Goal: Contribute content

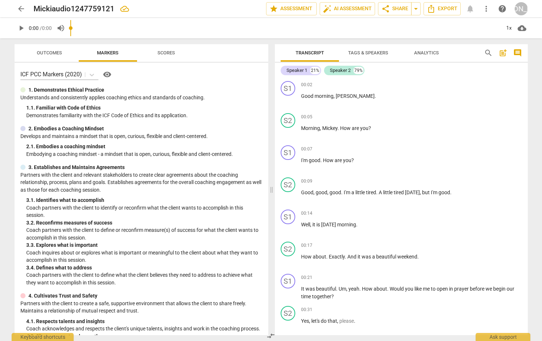
click at [21, 8] on span "arrow_back" at bounding box center [21, 8] width 9 height 9
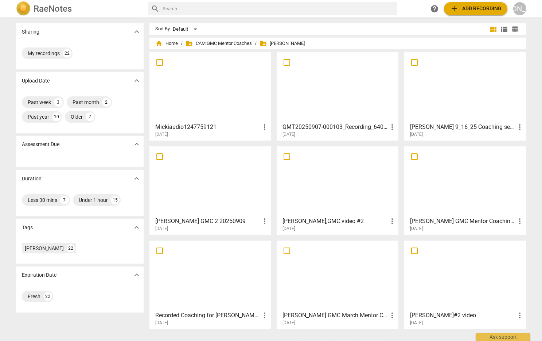
click at [359, 92] on div at bounding box center [337, 87] width 117 height 65
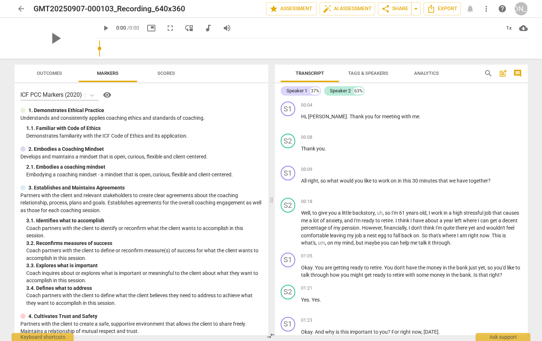
click at [501, 73] on span "post_add" at bounding box center [503, 73] width 9 height 9
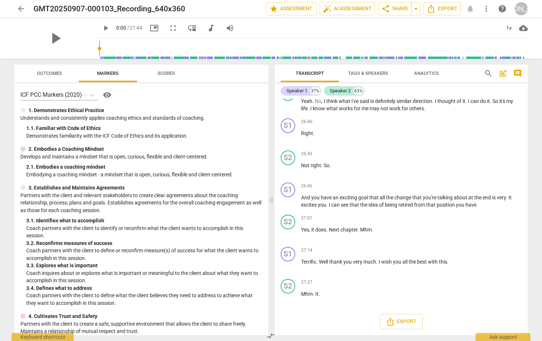
scroll to position [4509, 0]
click at [404, 320] on span "Export" at bounding box center [401, 321] width 31 height 9
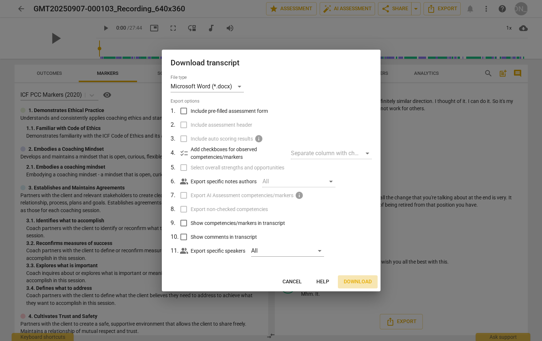
click at [358, 281] on span "Download" at bounding box center [358, 281] width 28 height 7
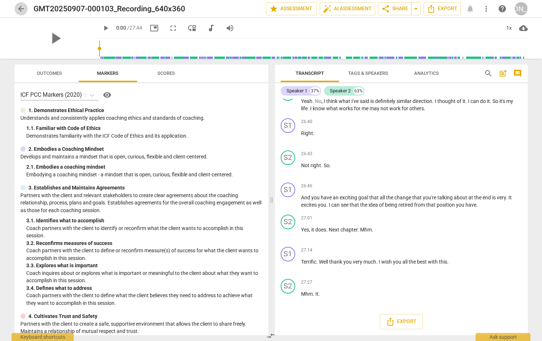
click at [19, 8] on span "arrow_back" at bounding box center [21, 8] width 9 height 9
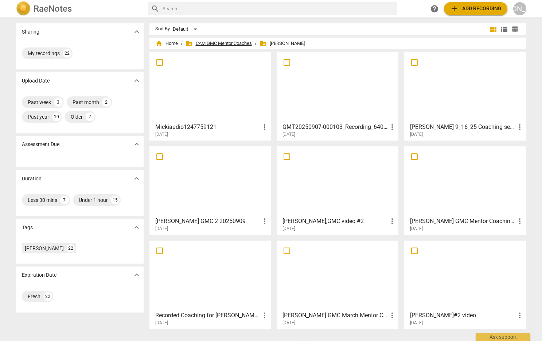
click at [231, 41] on span "folder_shared CAM GMC Mentor Coaches" at bounding box center [219, 43] width 66 height 7
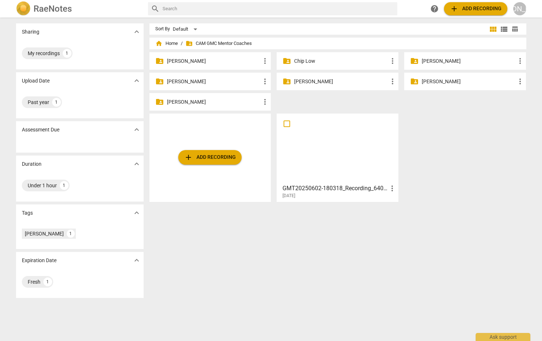
click at [307, 80] on p "[PERSON_NAME]" at bounding box center [341, 82] width 94 height 8
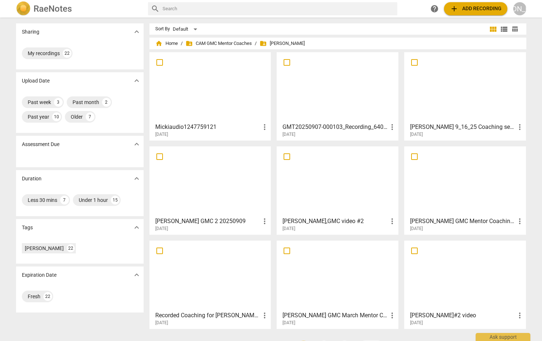
click at [482, 5] on span "add Add recording" at bounding box center [476, 8] width 52 height 9
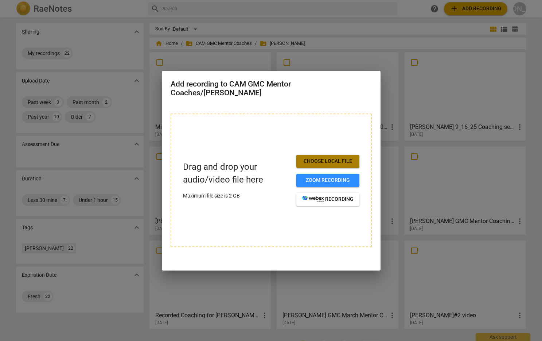
click at [340, 160] on span "Choose local file" at bounding box center [327, 160] width 51 height 7
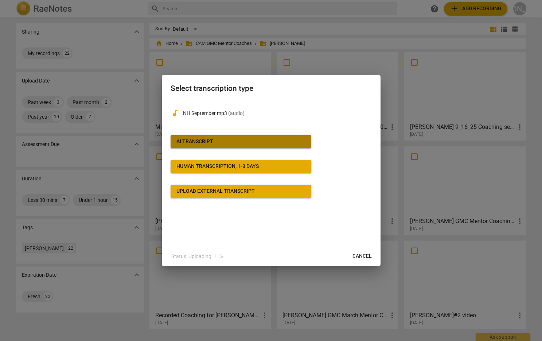
click at [229, 139] on span "AI Transcript" at bounding box center [240, 141] width 129 height 7
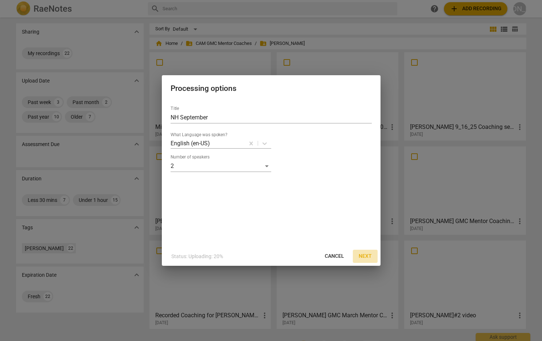
click at [363, 254] on span "Next" at bounding box center [365, 255] width 13 height 7
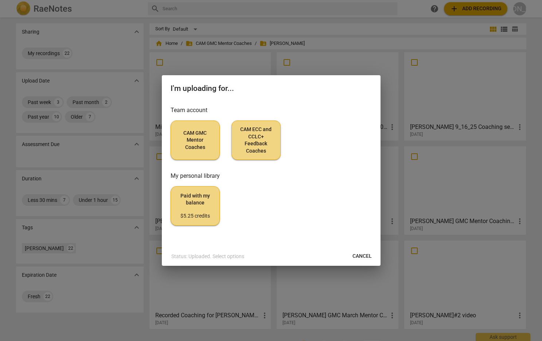
click at [195, 135] on span "CAM GMC Mentor Coaches" at bounding box center [195, 140] width 37 height 22
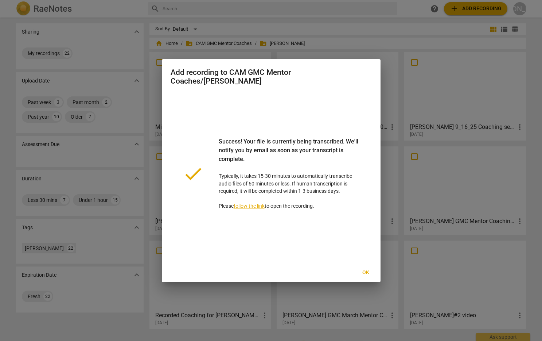
click at [364, 269] on span "Ok" at bounding box center [366, 272] width 12 height 7
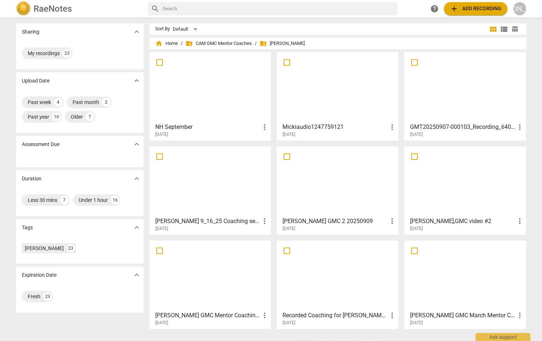
click at [231, 95] on div at bounding box center [210, 87] width 117 height 65
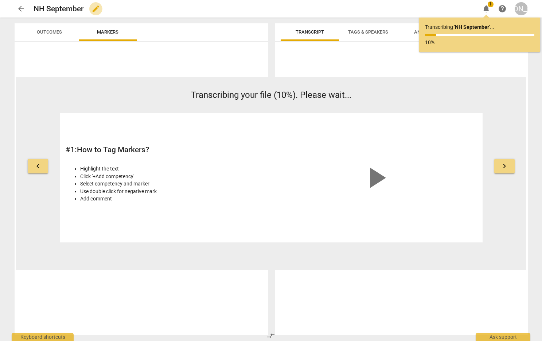
click at [94, 8] on span "edit" at bounding box center [96, 8] width 9 height 9
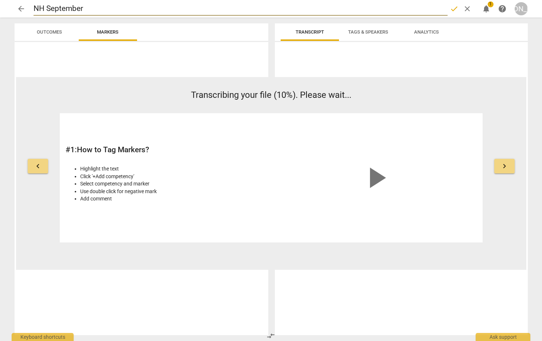
click at [34, 7] on input "NH September" at bounding box center [241, 9] width 414 height 14
type input "CaydenNH September"
click at [453, 8] on span "done" at bounding box center [454, 8] width 9 height 9
click at [19, 5] on span "arrow_back" at bounding box center [21, 8] width 9 height 9
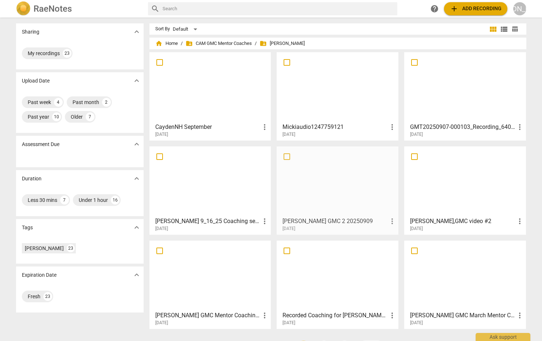
scroll to position [0, 0]
click at [519, 219] on span "more_vert" at bounding box center [520, 220] width 9 height 9
click at [521, 220] on li "Move" at bounding box center [522, 220] width 28 height 17
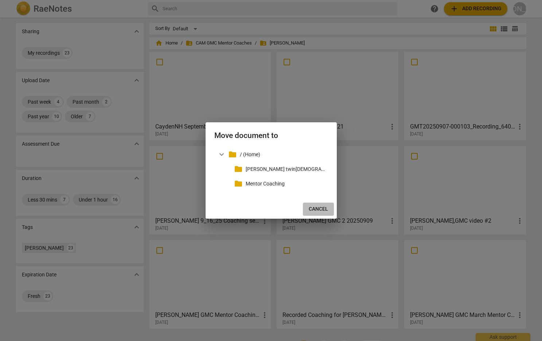
drag, startPoint x: 314, startPoint y: 206, endPoint x: 326, endPoint y: 210, distance: 13.0
click at [314, 207] on span "Cancel" at bounding box center [318, 208] width 19 height 7
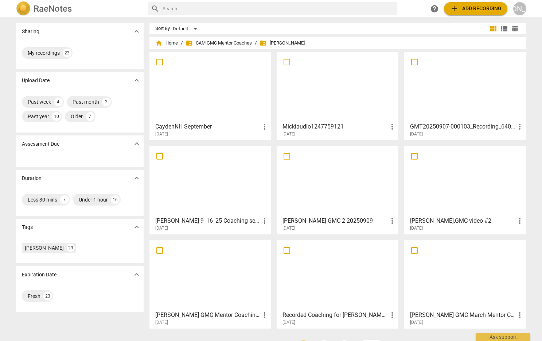
click at [219, 106] on div at bounding box center [210, 86] width 117 height 65
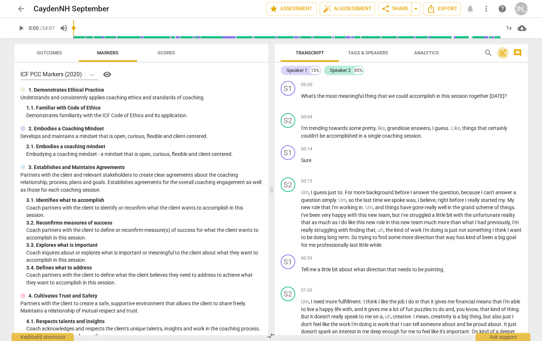
click at [501, 52] on span "post_add" at bounding box center [503, 52] width 9 height 9
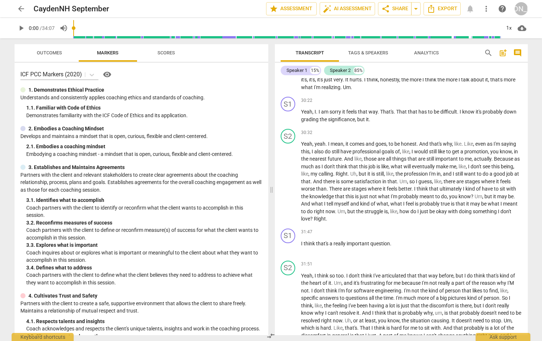
scroll to position [3854, 0]
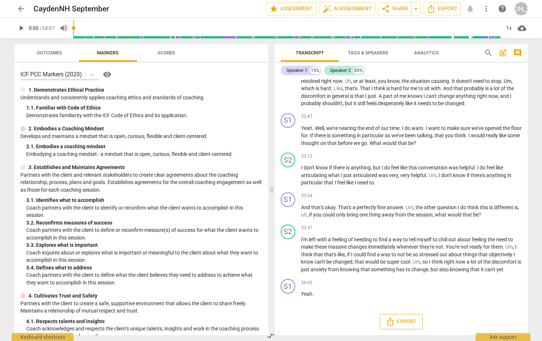
click at [401, 321] on span "Export" at bounding box center [401, 321] width 31 height 9
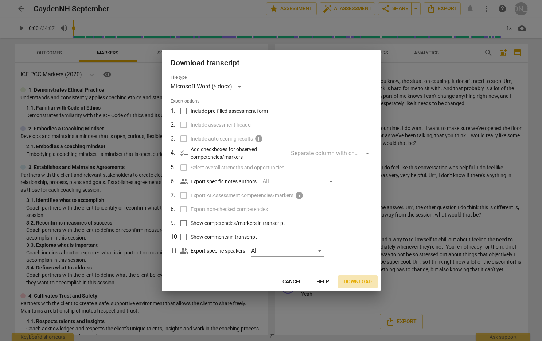
click at [358, 280] on span "Download" at bounding box center [358, 281] width 28 height 7
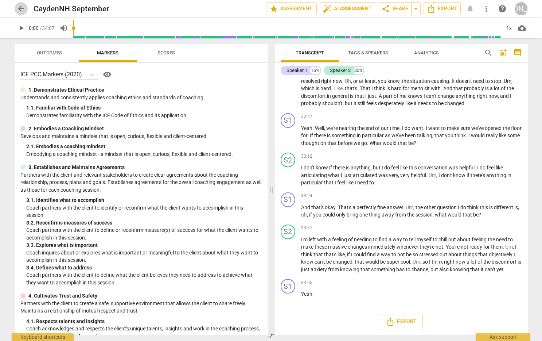
click at [19, 7] on span "arrow_back" at bounding box center [21, 8] width 9 height 9
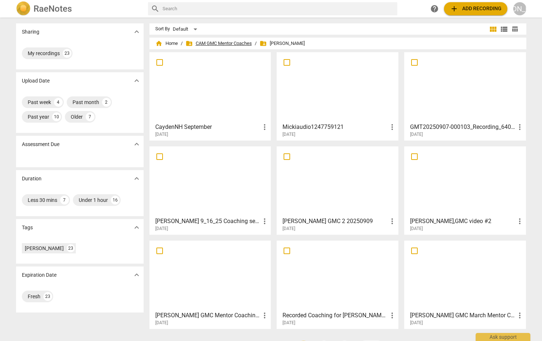
click at [218, 40] on span "folder_shared CAM GMC Mentor Coaches" at bounding box center [219, 43] width 66 height 7
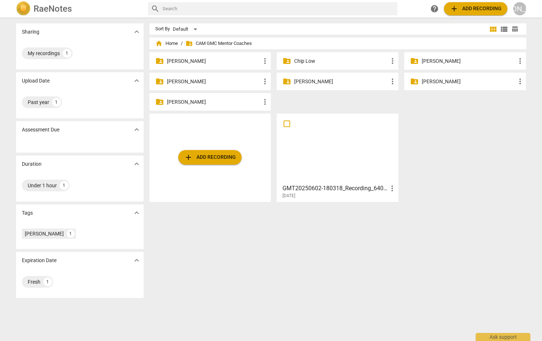
click at [317, 78] on p "[PERSON_NAME]" at bounding box center [341, 82] width 94 height 8
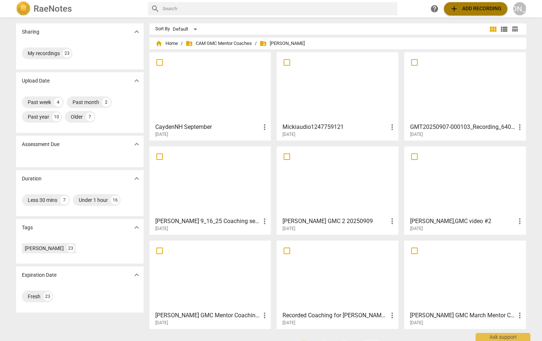
click at [474, 7] on span "add Add recording" at bounding box center [476, 8] width 52 height 9
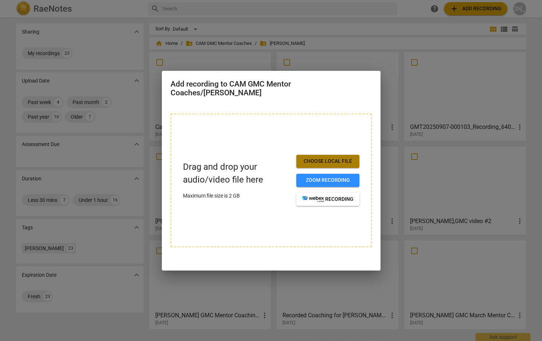
click at [317, 160] on span "Choose local file" at bounding box center [327, 160] width 51 height 7
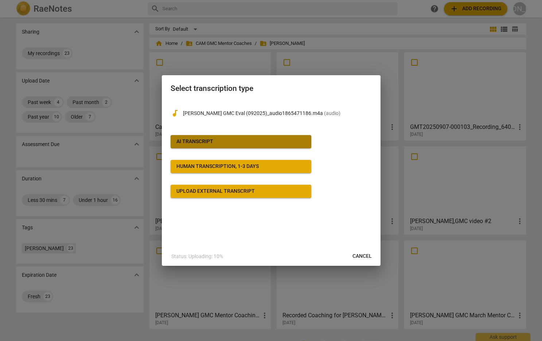
click at [197, 140] on div "AI Transcript" at bounding box center [194, 141] width 37 height 7
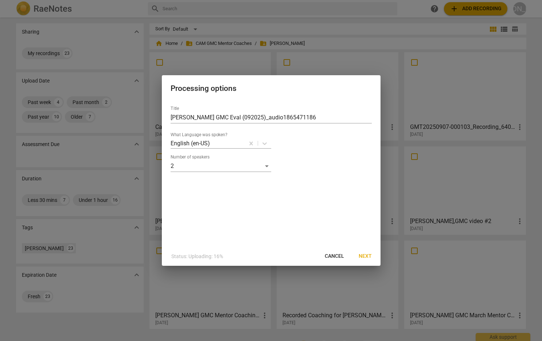
click at [364, 254] on span "Next" at bounding box center [365, 255] width 13 height 7
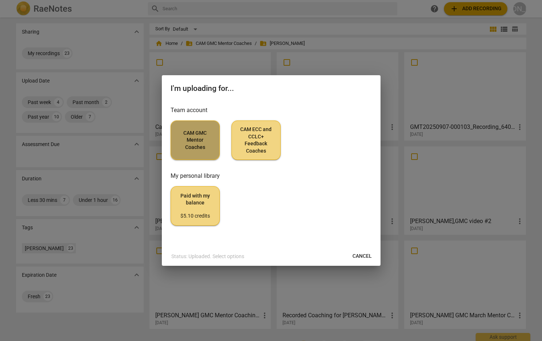
click at [191, 141] on span "CAM GMC Mentor Coaches" at bounding box center [195, 140] width 37 height 22
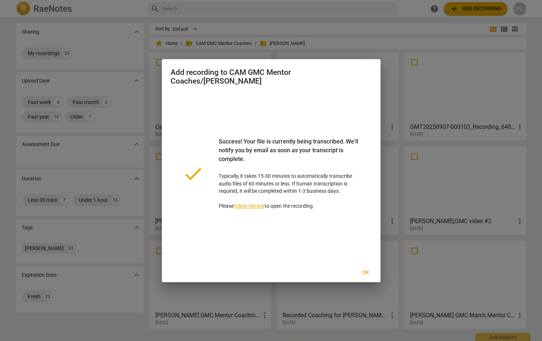
click at [366, 271] on span "Ok" at bounding box center [366, 272] width 12 height 7
